Goal: Task Accomplishment & Management: Use online tool/utility

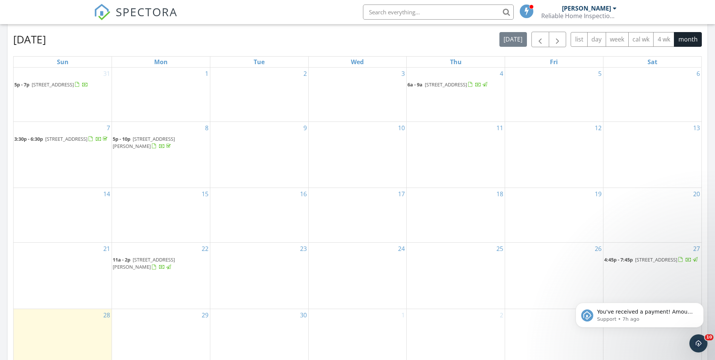
scroll to position [415, 0]
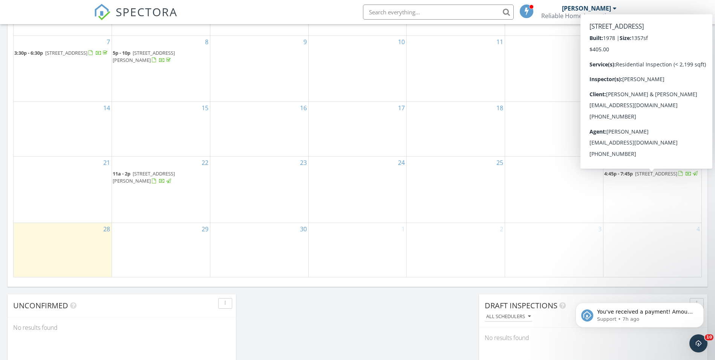
click at [679, 176] on div at bounding box center [681, 173] width 4 height 5
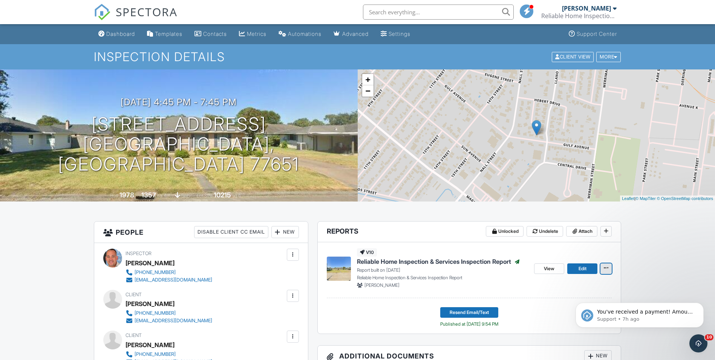
click at [608, 268] on icon at bounding box center [606, 267] width 5 height 5
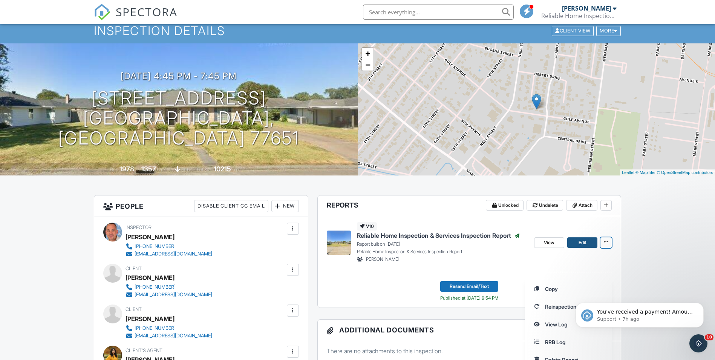
scroll to position [38, 0]
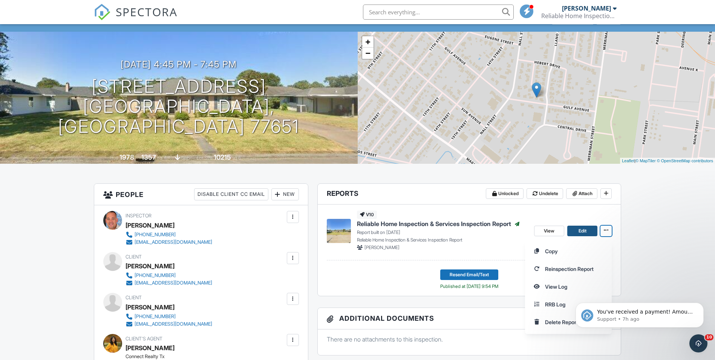
click at [578, 233] on link "Edit" at bounding box center [582, 230] width 30 height 11
